Goal: Download file/media

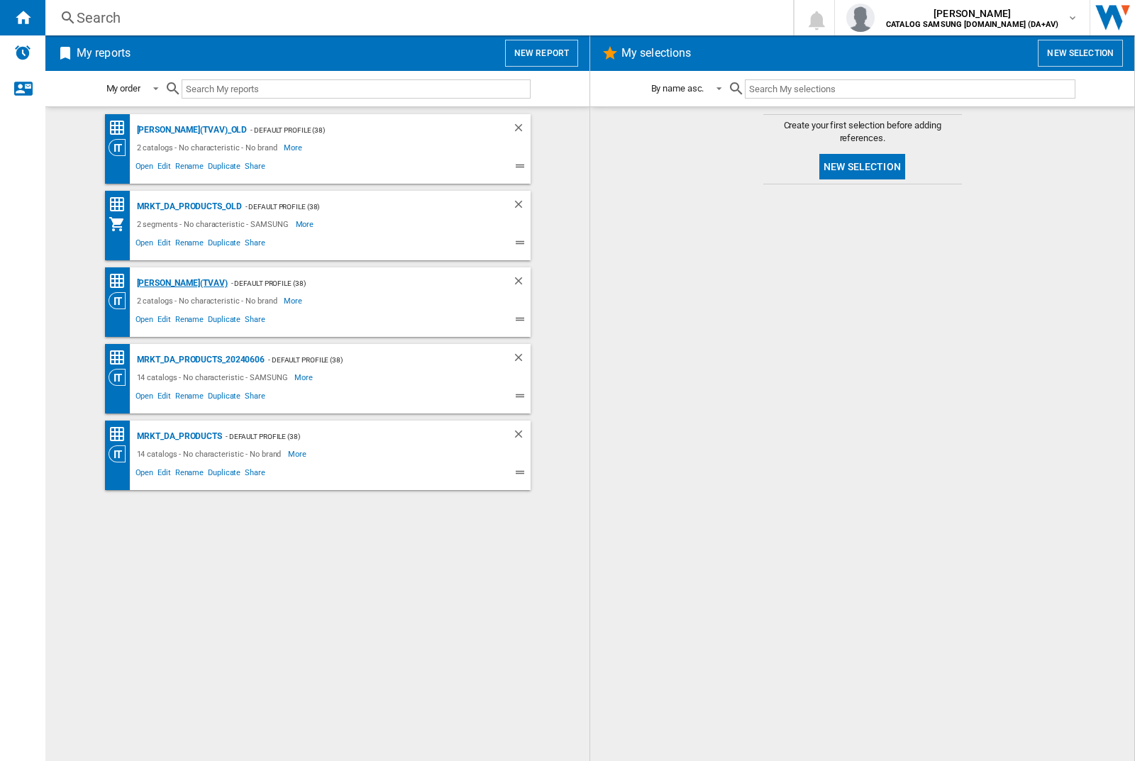
click at [157, 283] on div "[PERSON_NAME](TVAV)" at bounding box center [180, 283] width 94 height 18
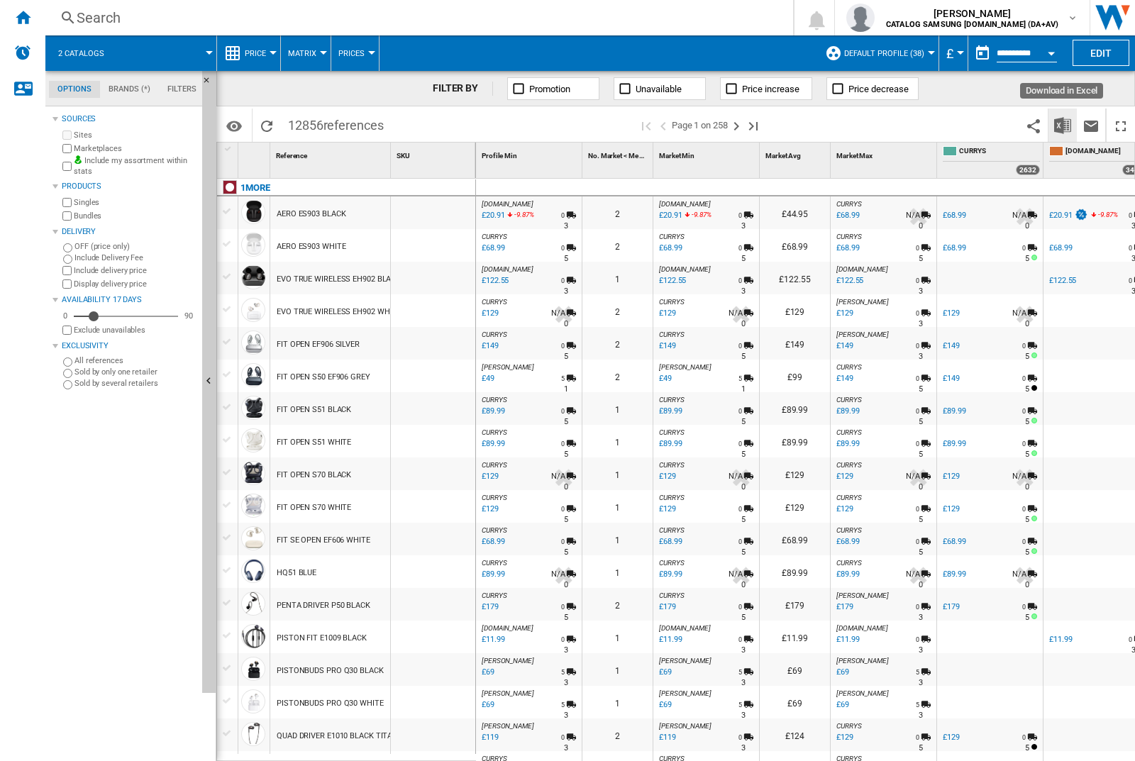
click at [1062, 125] on img "Download in Excel" at bounding box center [1062, 125] width 17 height 17
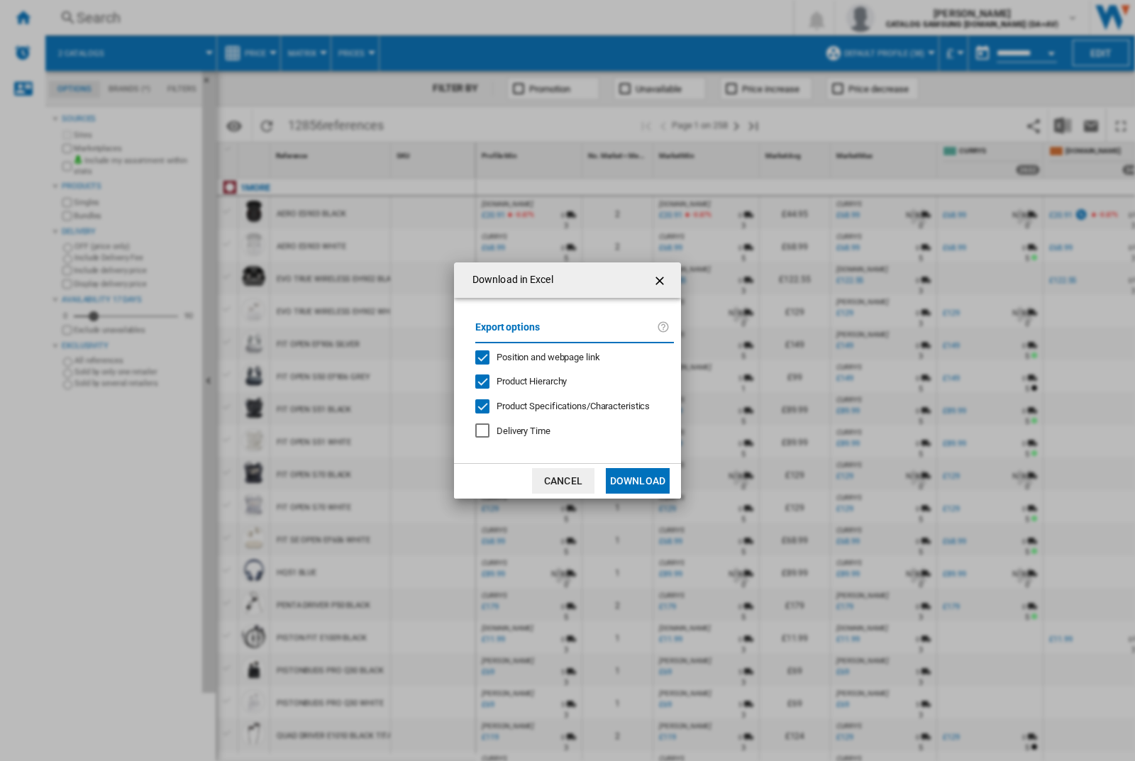
click at [569, 357] on span "Position and webpage link" at bounding box center [548, 357] width 104 height 11
click at [637, 481] on button "Download" at bounding box center [638, 481] width 64 height 26
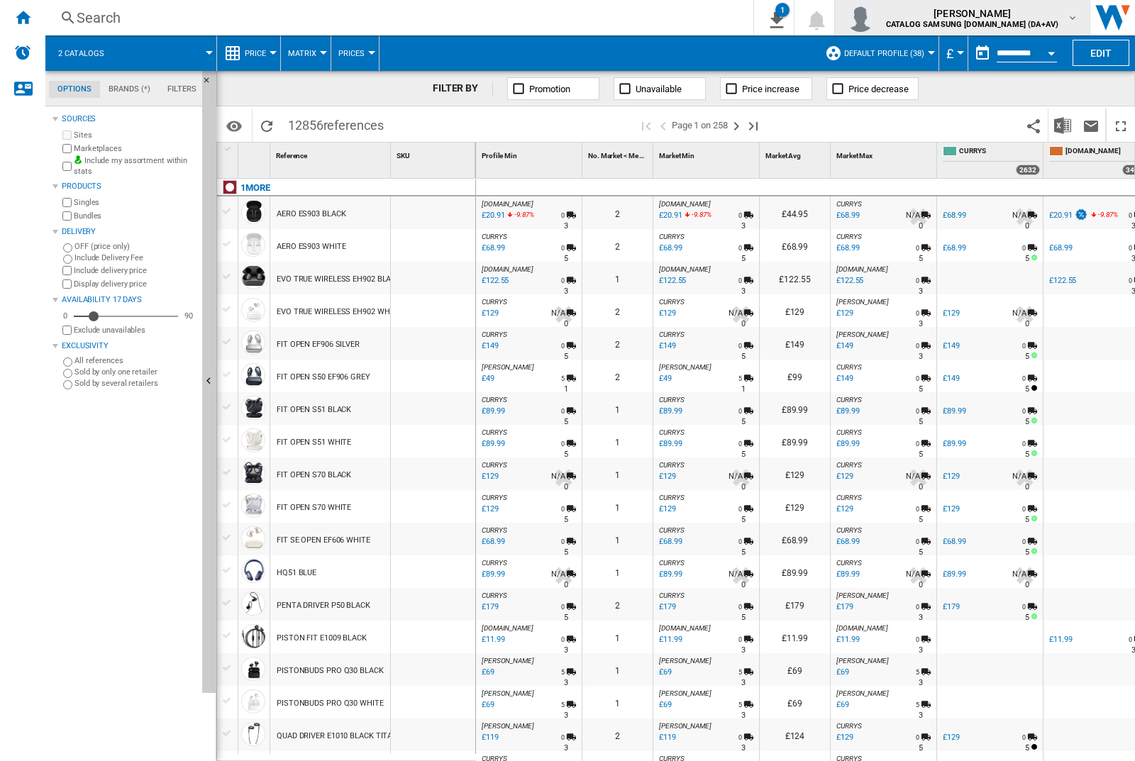
click at [874, 18] on img "button" at bounding box center [860, 18] width 28 height 28
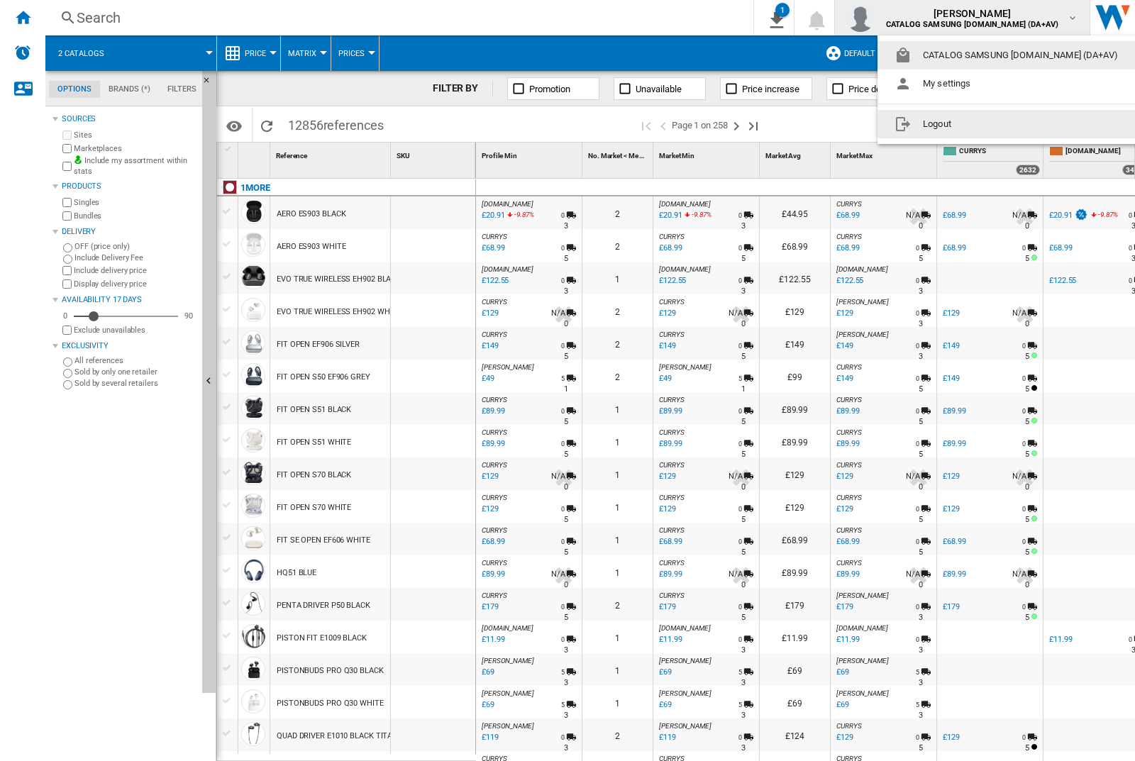
click at [986, 124] on button "Logout" at bounding box center [1008, 124] width 263 height 28
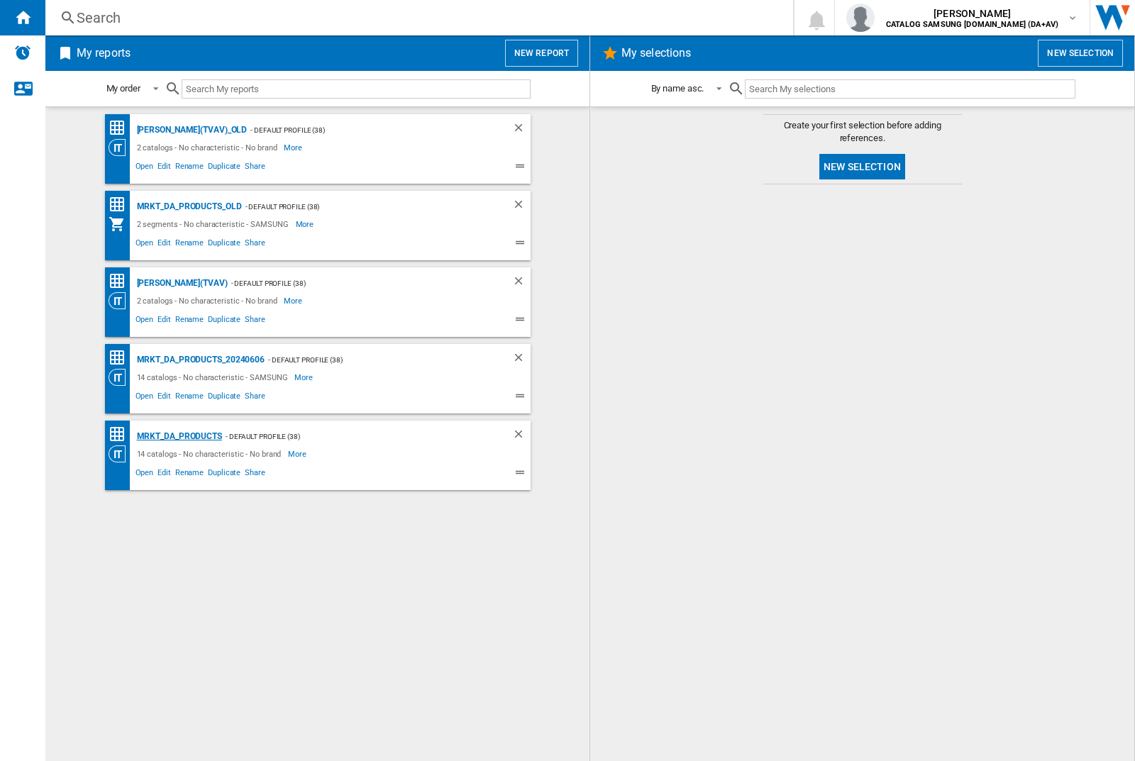
click at [179, 436] on div "MRKT_DA_PRODUCTS" at bounding box center [177, 437] width 89 height 18
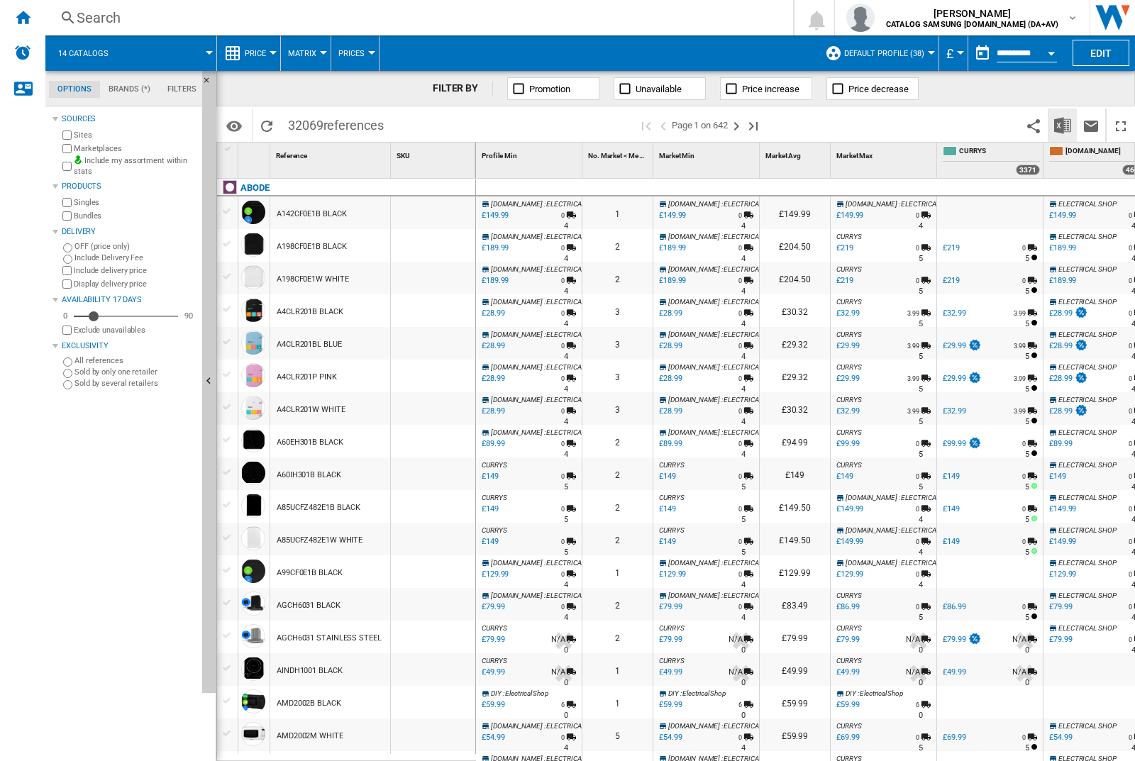
click at [1062, 124] on img "Download in Excel" at bounding box center [1062, 125] width 17 height 17
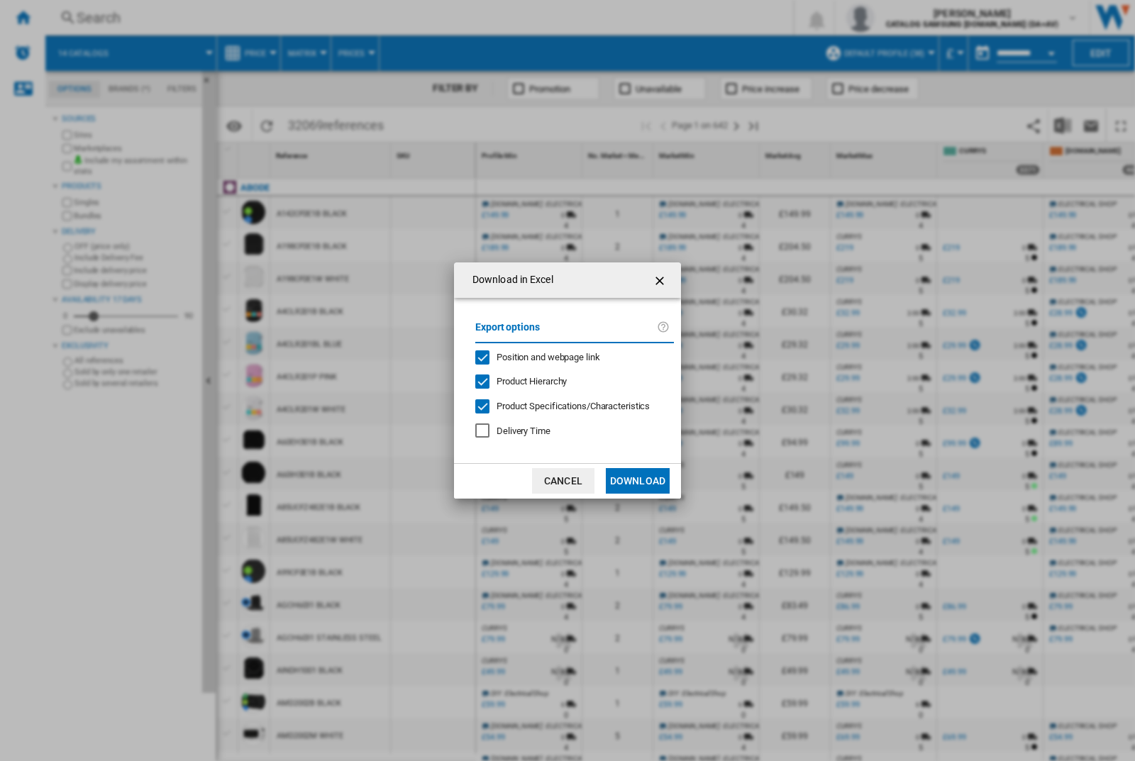
click at [538, 356] on span "Position and webpage link" at bounding box center [548, 357] width 104 height 11
click at [637, 481] on button "Download" at bounding box center [638, 481] width 64 height 26
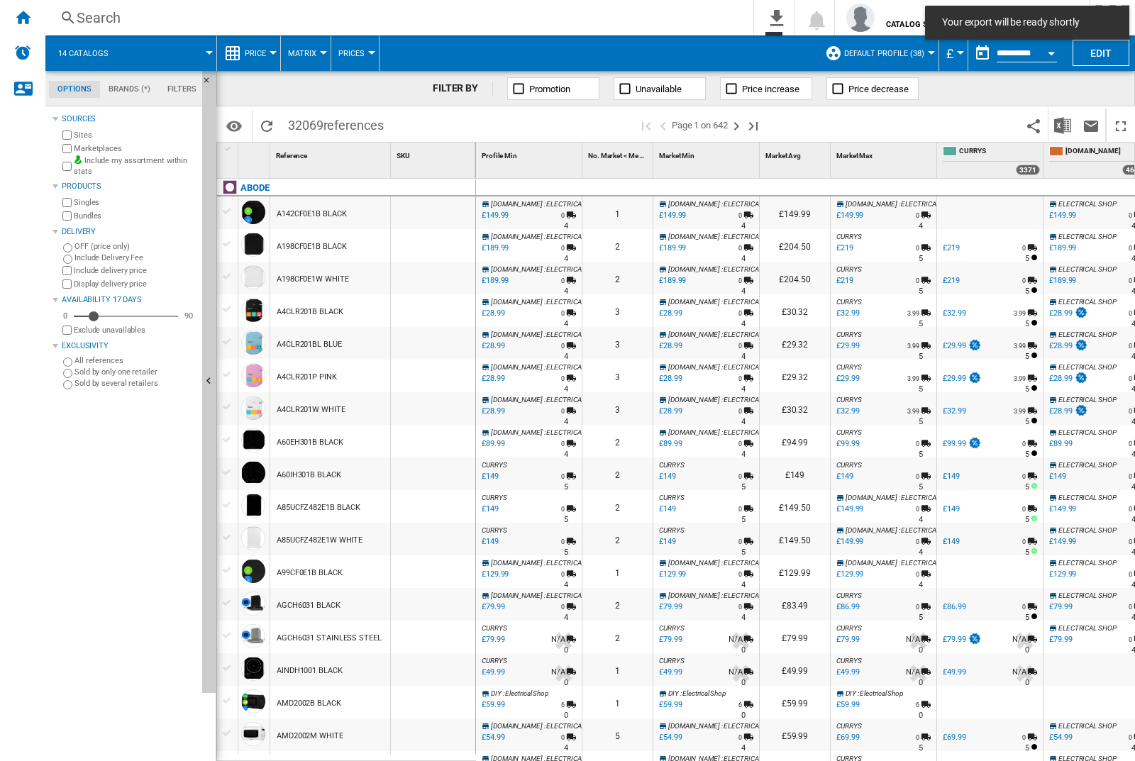
click at [438, 210] on div at bounding box center [433, 212] width 84 height 33
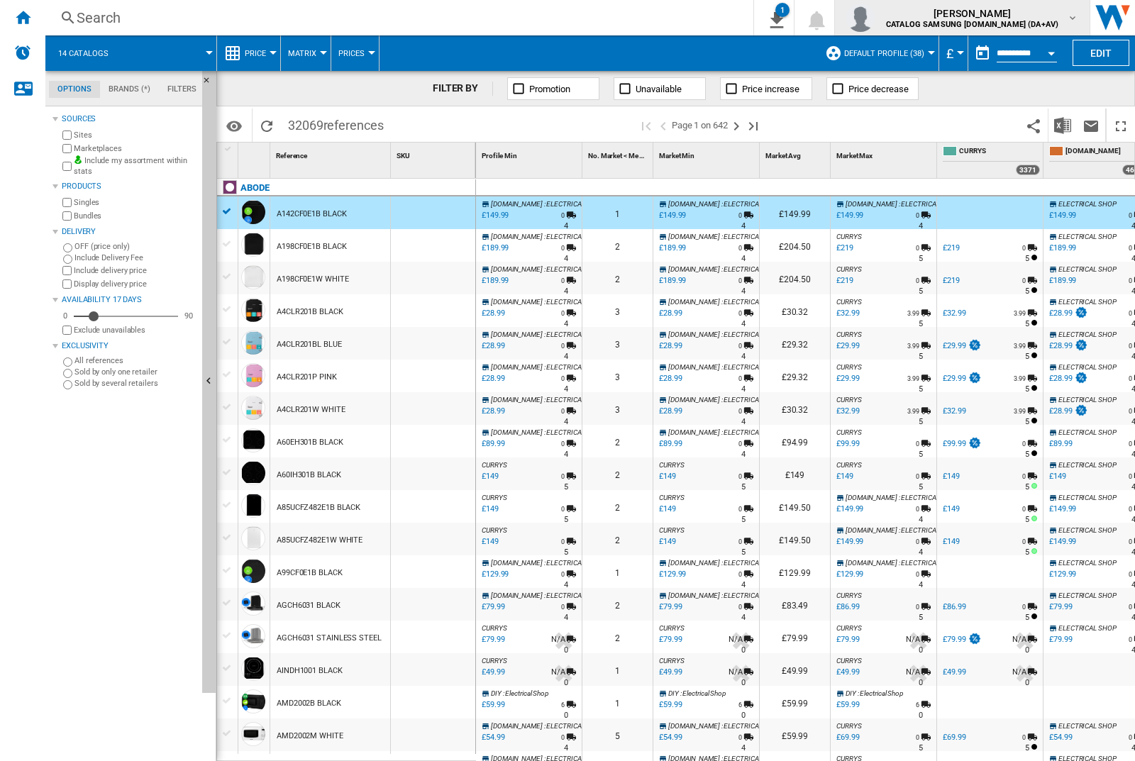
click at [874, 18] on img "button" at bounding box center [860, 18] width 28 height 28
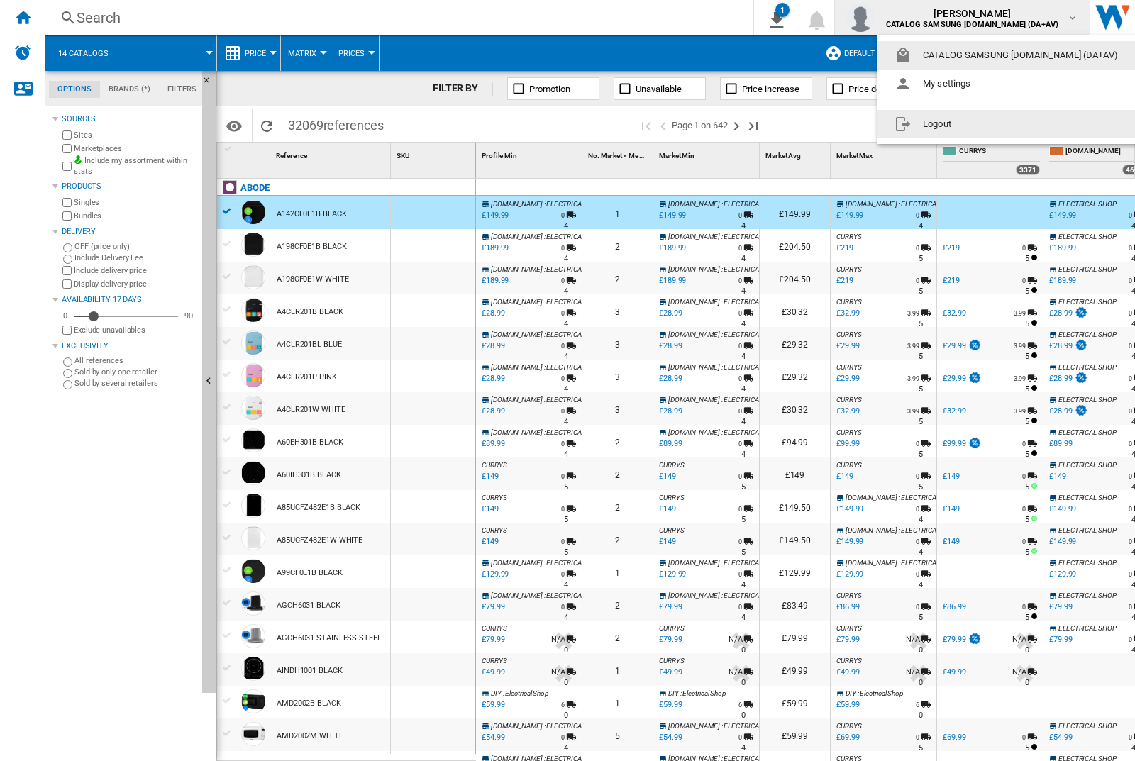
click at [986, 124] on button "Logout" at bounding box center [1008, 124] width 263 height 28
